Goal: Use online tool/utility: Utilize a website feature to perform a specific function

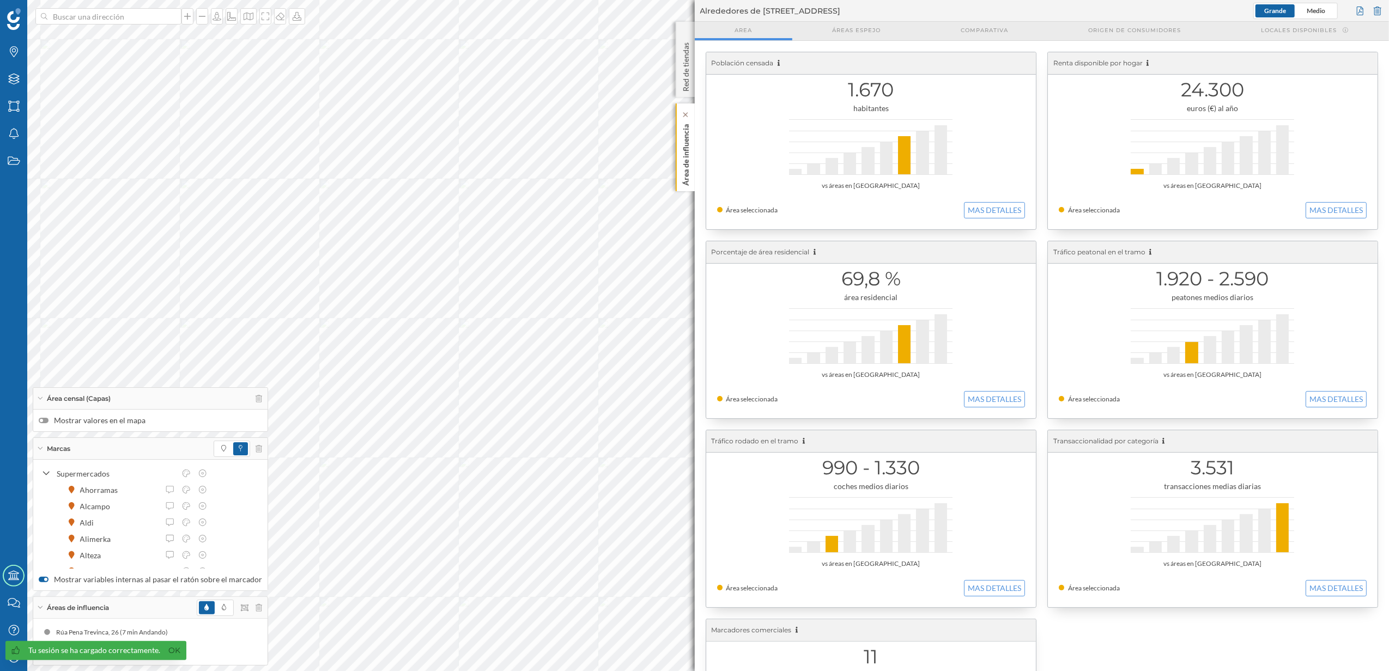
click at [680, 167] on p "Área de influencia" at bounding box center [685, 153] width 11 height 66
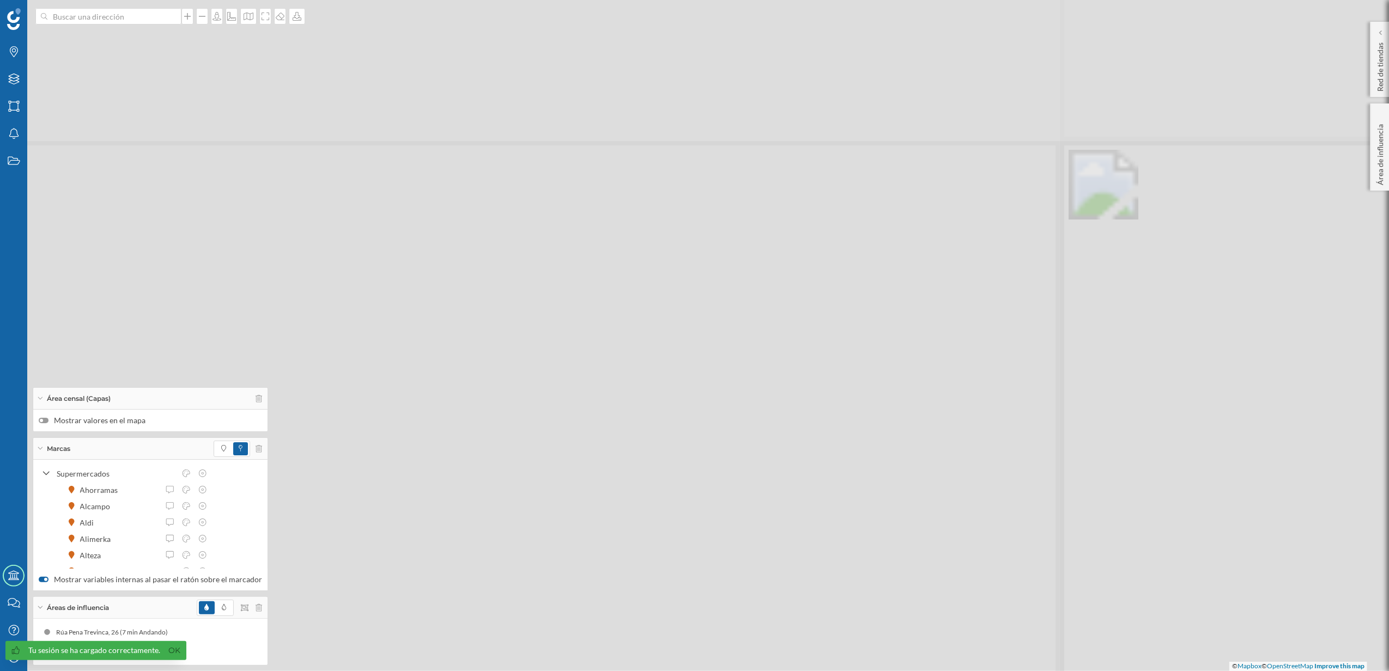
drag, startPoint x: 566, startPoint y: 282, endPoint x: 464, endPoint y: 31, distance: 270.4
click at [464, 31] on div "© Mapbox © OpenStreetMap Improve this map" at bounding box center [694, 335] width 1389 height 671
drag, startPoint x: 803, startPoint y: 504, endPoint x: 587, endPoint y: 105, distance: 453.6
click at [587, 105] on div "© Mapbox © OpenStreetMap Improve this map" at bounding box center [694, 335] width 1389 height 671
drag, startPoint x: 805, startPoint y: 495, endPoint x: 744, endPoint y: 192, distance: 308.6
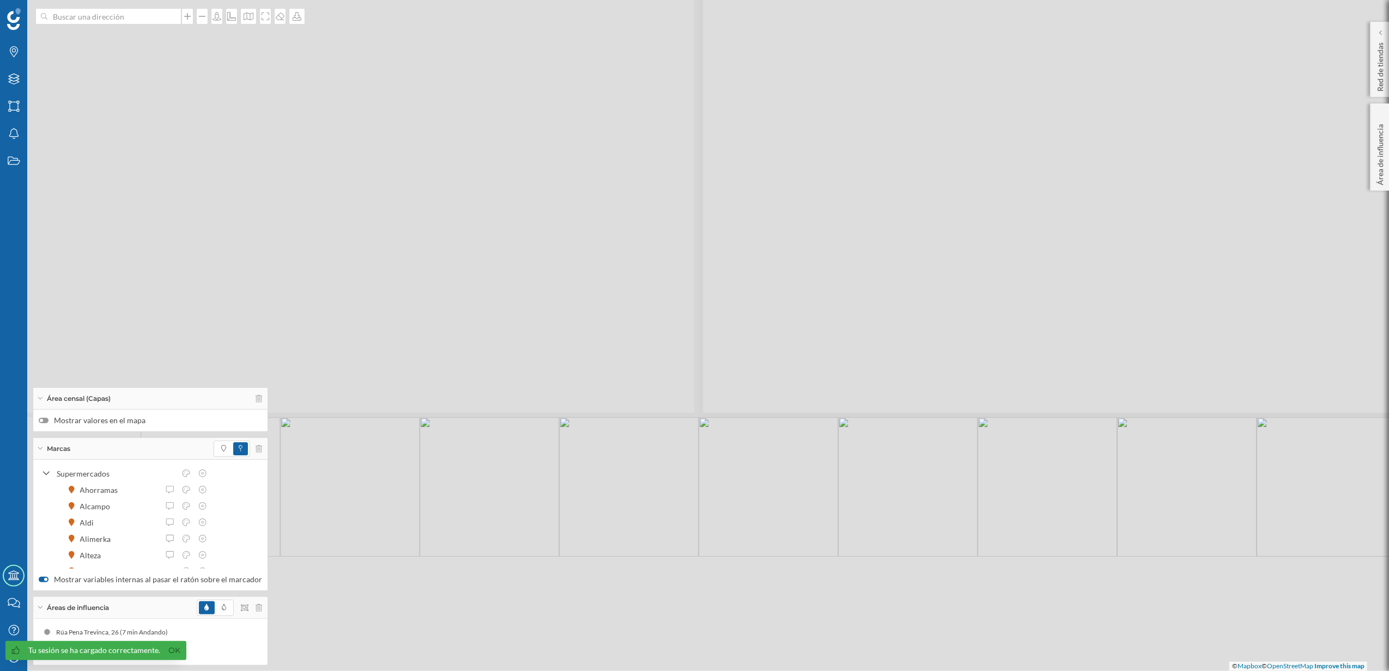
click at [744, 192] on div "© Mapbox © OpenStreetMap Improve this map" at bounding box center [694, 335] width 1389 height 671
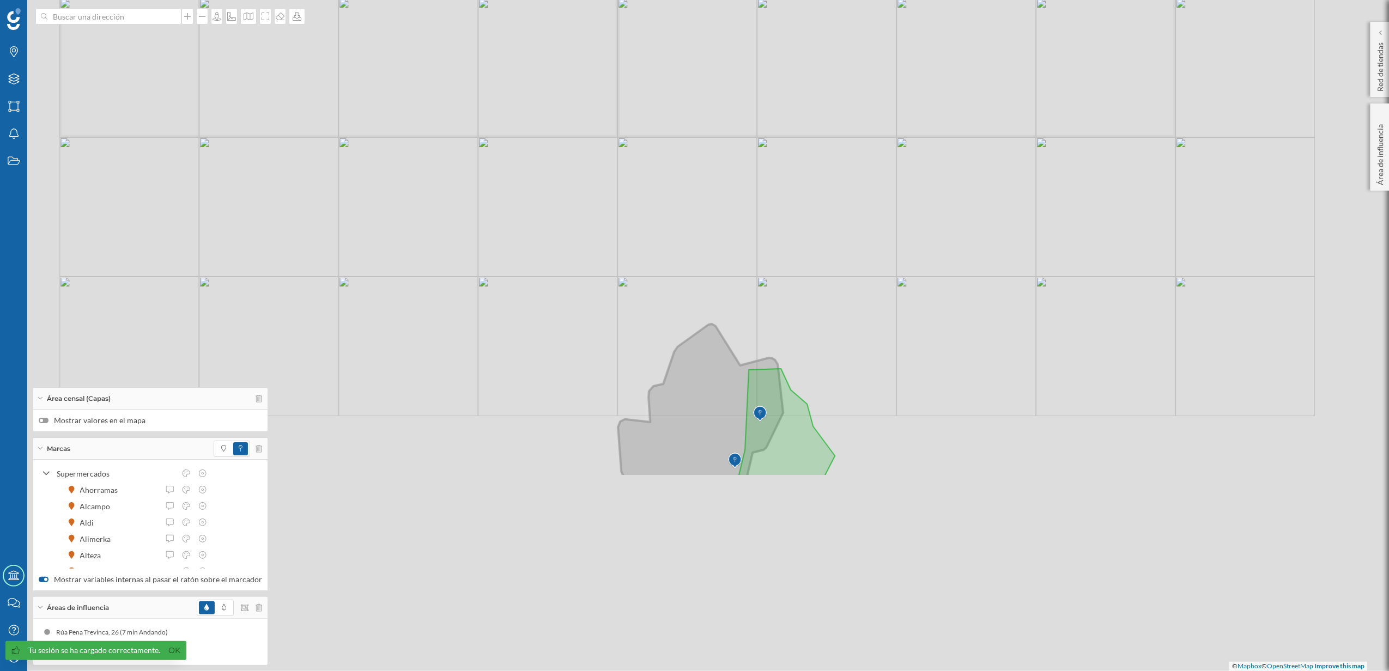
drag, startPoint x: 744, startPoint y: 474, endPoint x: 696, endPoint y: 321, distance: 160.1
click at [696, 324] on icon at bounding box center [700, 400] width 165 height 152
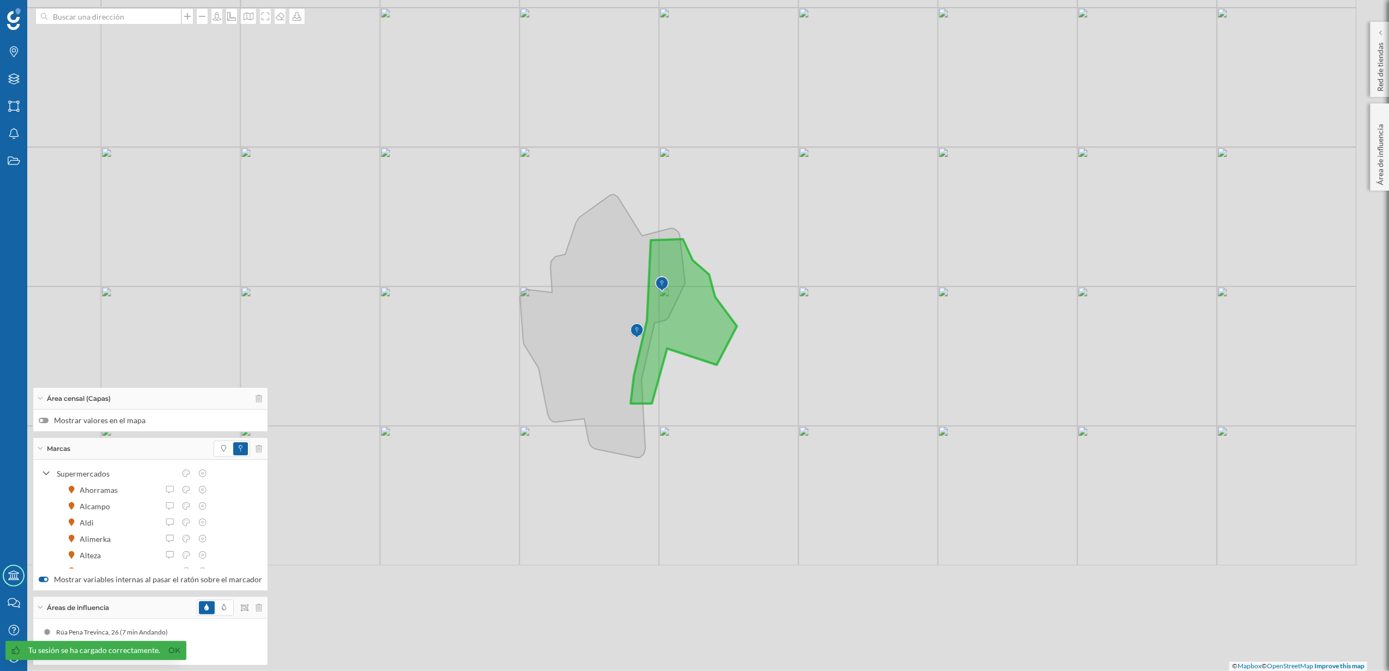
drag, startPoint x: 826, startPoint y: 528, endPoint x: 729, endPoint y: 412, distance: 151.3
click at [729, 412] on div "© Mapbox © OpenStreetMap Improve this map" at bounding box center [694, 335] width 1389 height 671
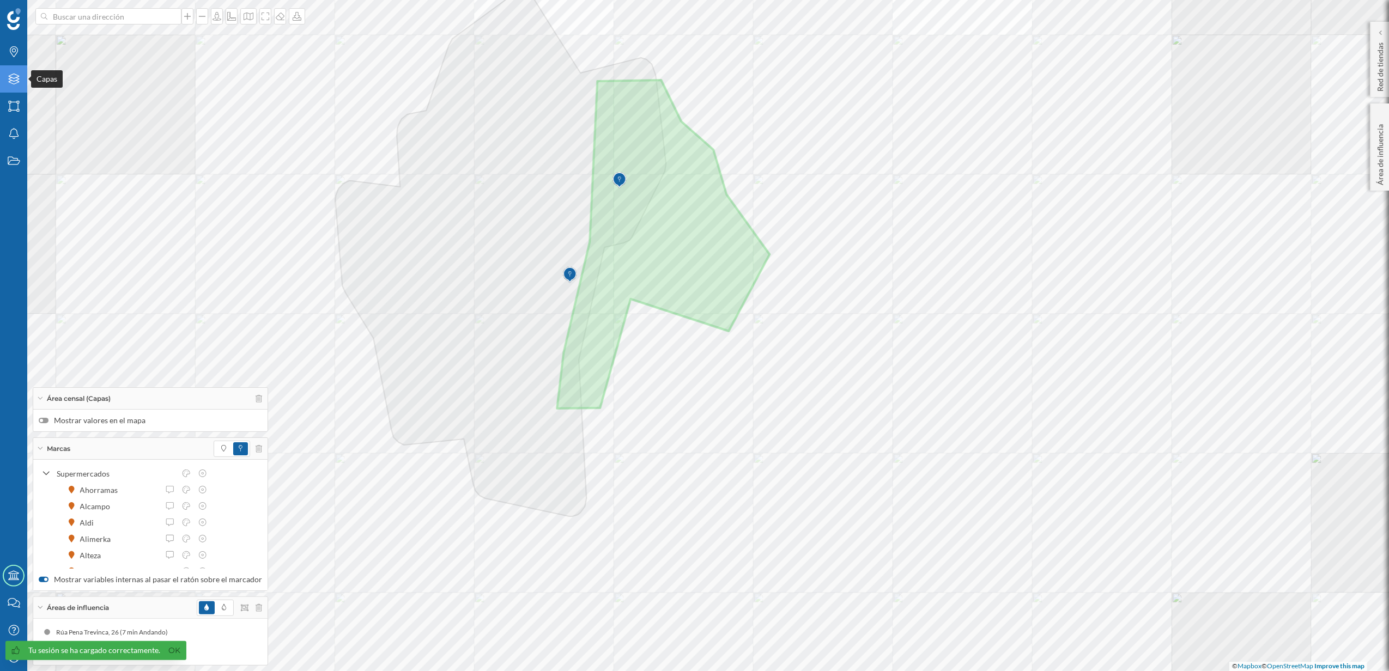
click at [14, 81] on icon at bounding box center [13, 79] width 11 height 11
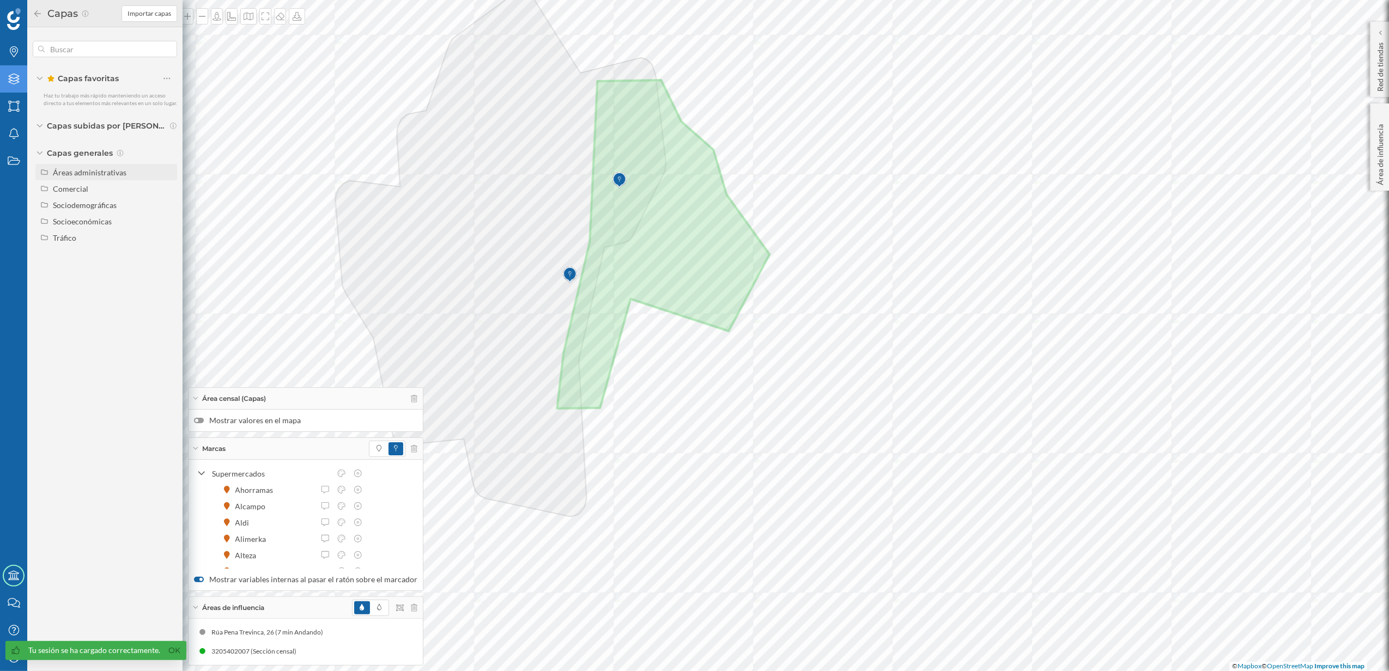
click at [102, 173] on div "Áreas administrativas" at bounding box center [90, 172] width 74 height 9
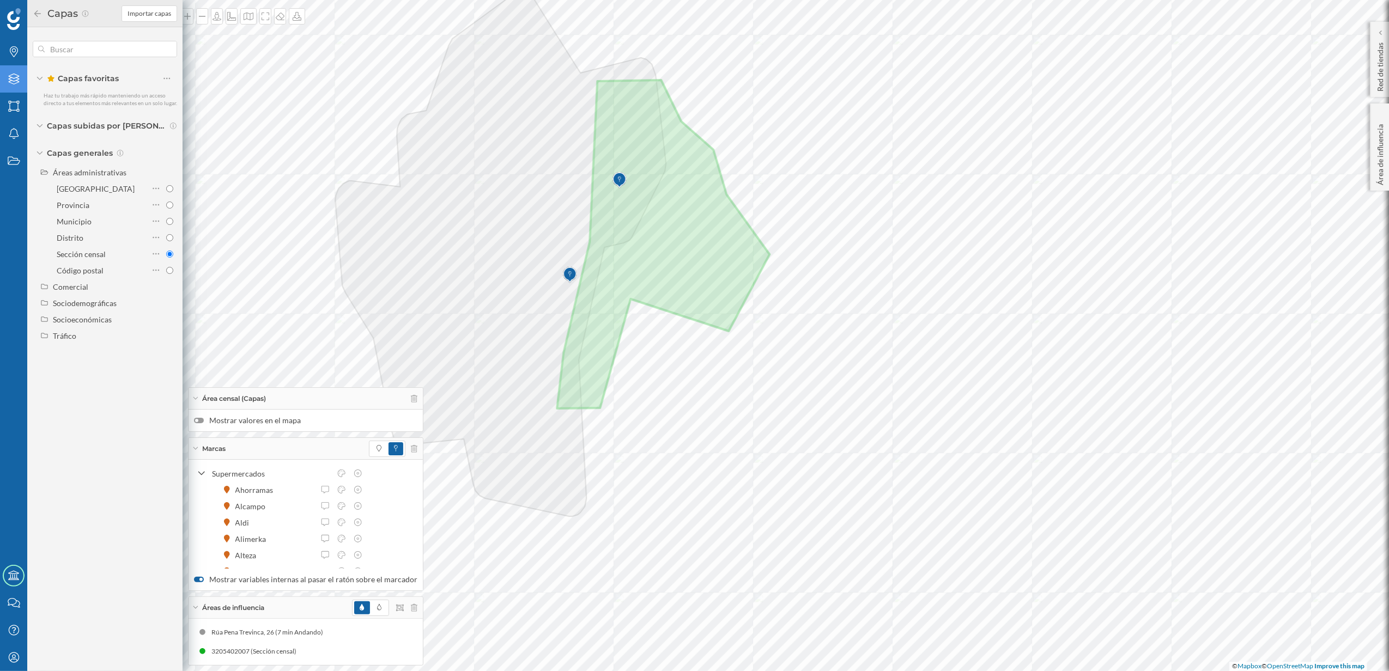
click at [199, 420] on div at bounding box center [199, 420] width 10 height 5
click at [0, 0] on input "Mostrar valores en el mapa" at bounding box center [0, 0] width 0 height 0
